Goal: Check status: Check status

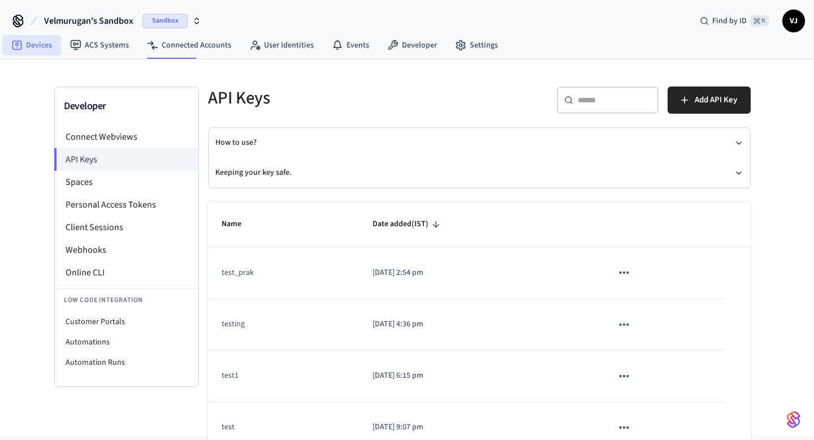
scroll to position [64, 0]
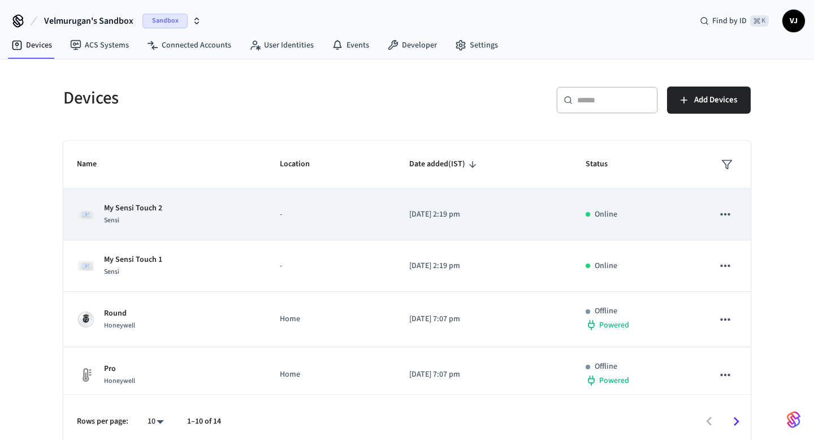
click at [113, 201] on td "My Sensi Touch 2 Sensi" at bounding box center [164, 214] width 203 height 51
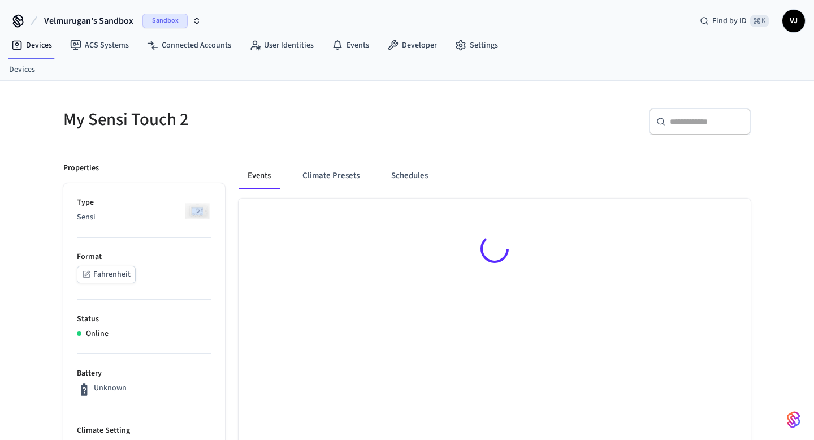
click at [119, 207] on p "Type" at bounding box center [144, 203] width 135 height 12
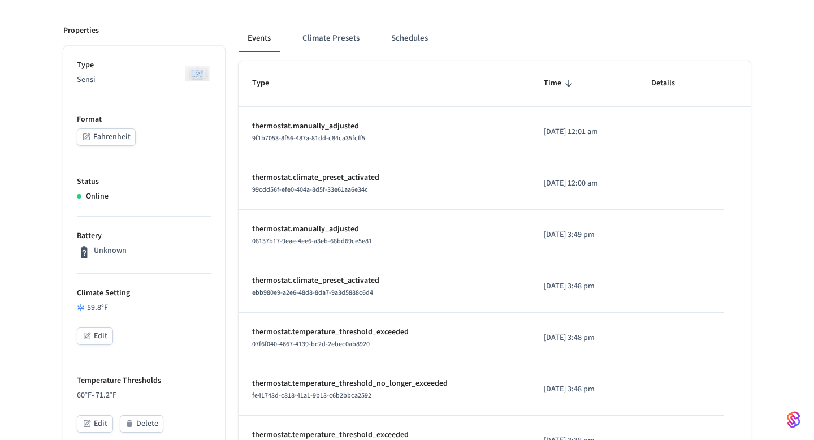
scroll to position [146, 0]
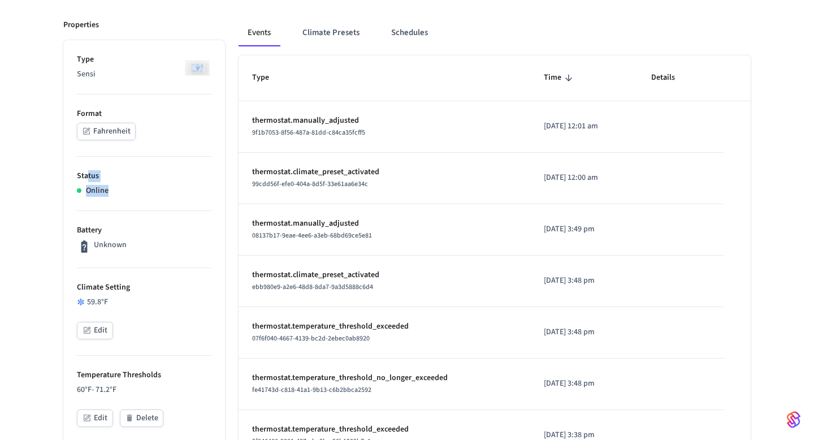
drag, startPoint x: 110, startPoint y: 188, endPoint x: 86, endPoint y: 175, distance: 27.6
click at [86, 175] on li "Status Online" at bounding box center [144, 184] width 135 height 54
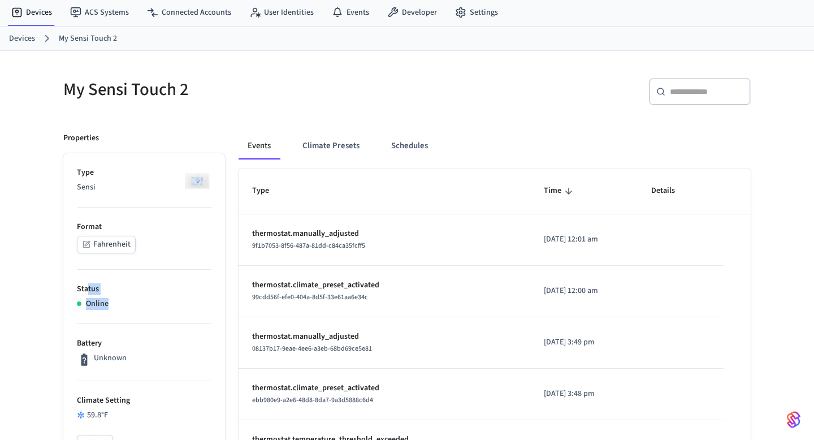
scroll to position [0, 0]
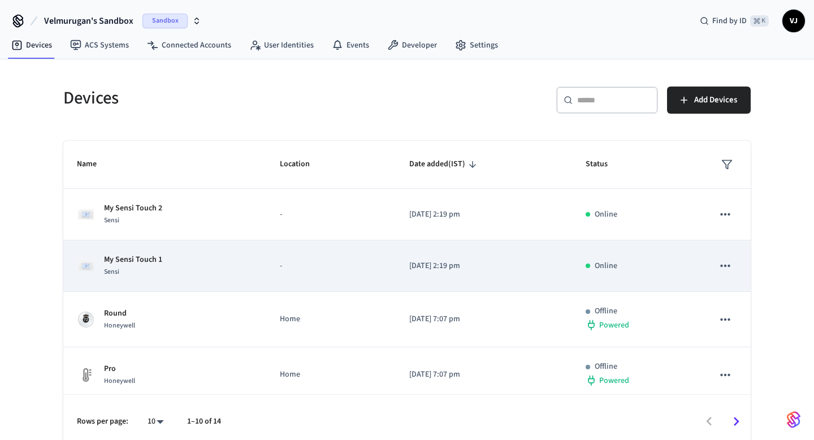
click at [115, 258] on p "My Sensi Touch 1" at bounding box center [133, 260] width 58 height 12
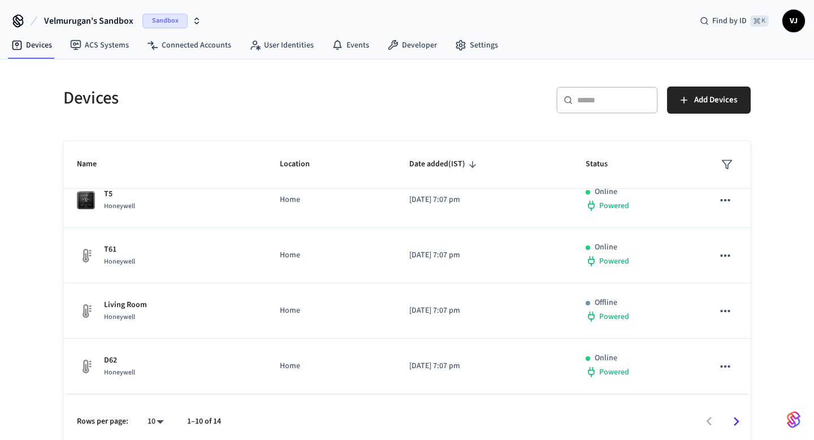
scroll to position [8, 0]
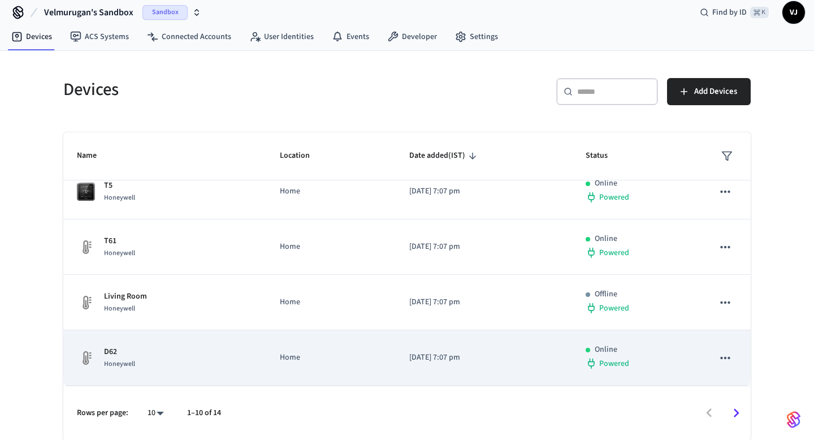
click at [113, 347] on p "D62" at bounding box center [119, 352] width 31 height 12
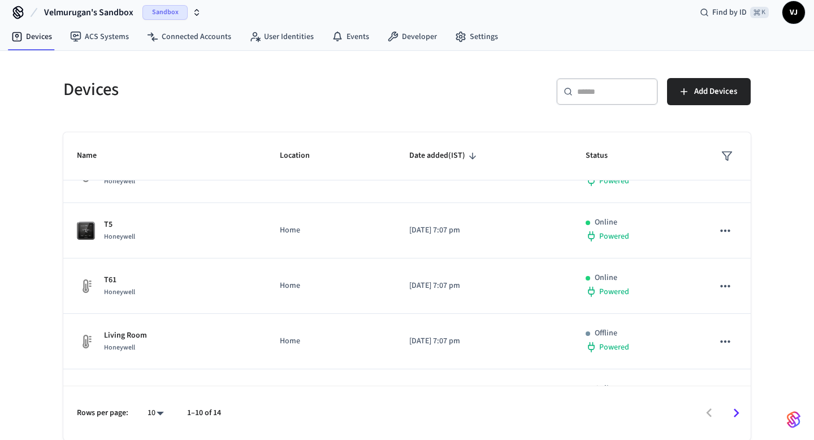
scroll to position [341, 0]
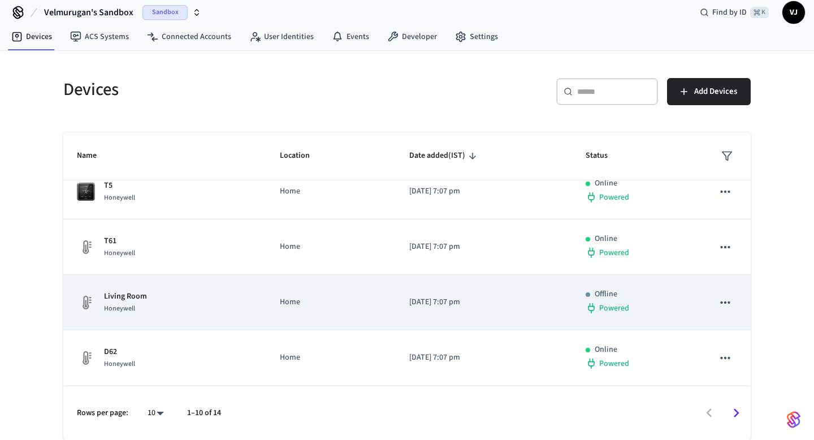
click at [148, 301] on div "Living Room Honeywell" at bounding box center [165, 303] width 176 height 24
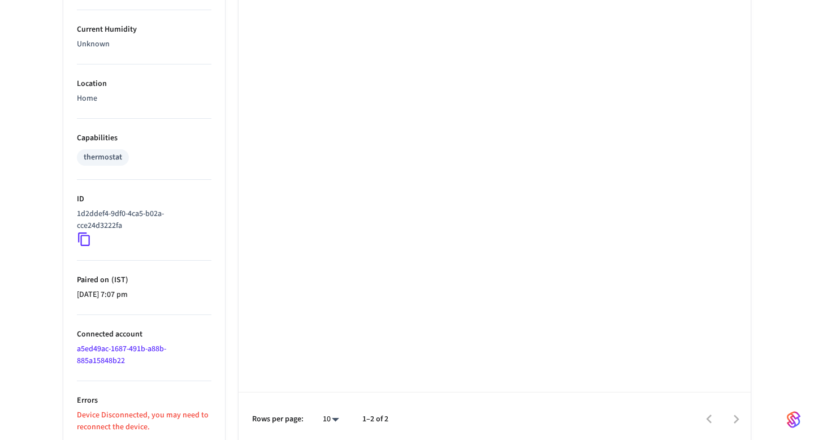
scroll to position [748, 0]
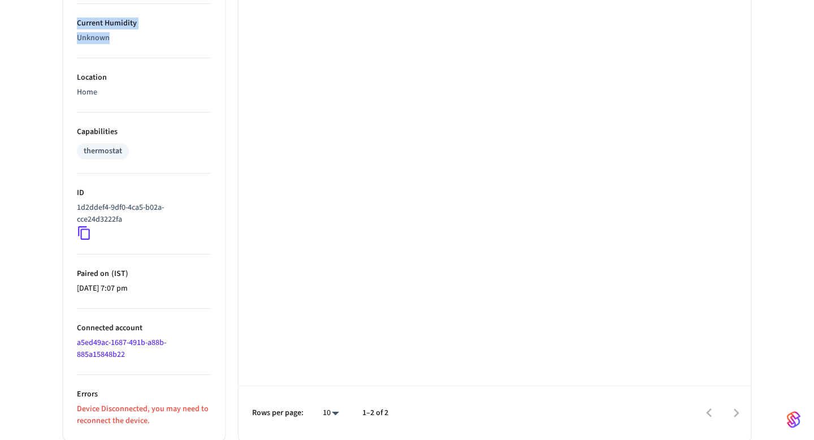
drag, startPoint x: 114, startPoint y: 43, endPoint x: 73, endPoint y: 24, distance: 45.5
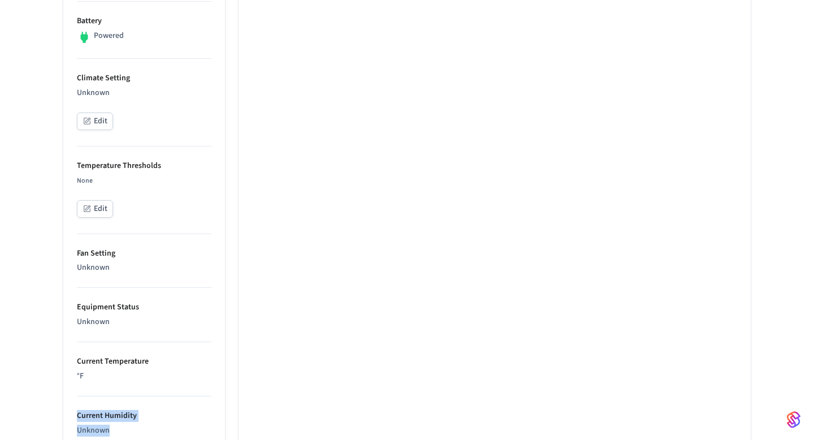
scroll to position [347, 0]
